Goal: Browse casually: Explore the website without a specific task or goal

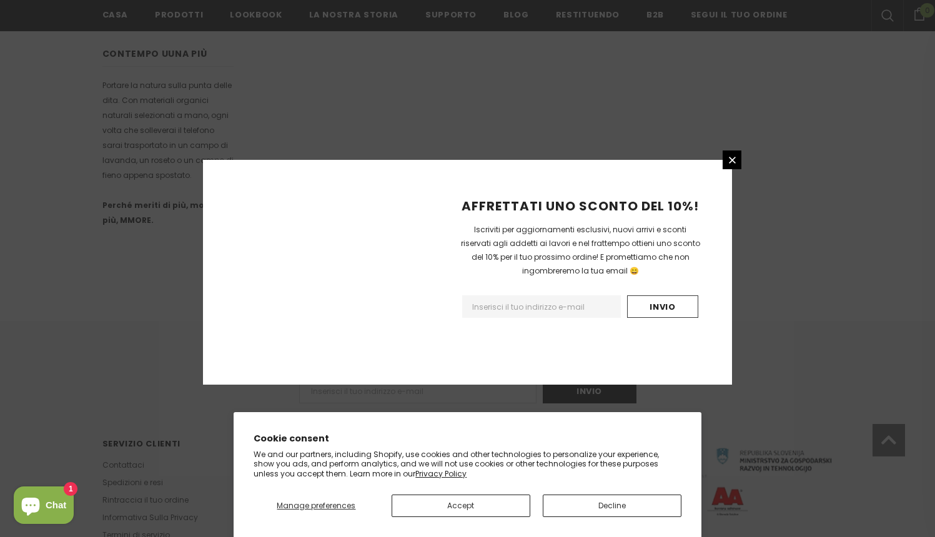
scroll to position [743, 0]
